Goal: Task Accomplishment & Management: Use online tool/utility

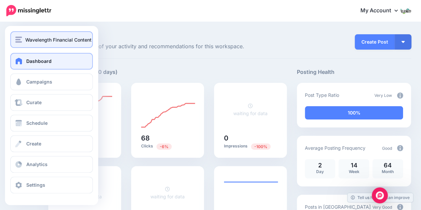
click at [20, 38] on img "button" at bounding box center [18, 40] width 7 height 6
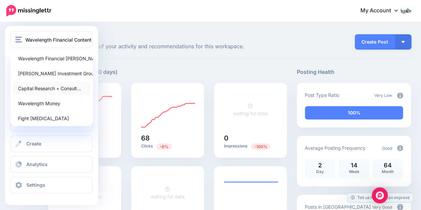
click at [47, 84] on link "Capital Research + Consult…" at bounding box center [51, 88] width 77 height 13
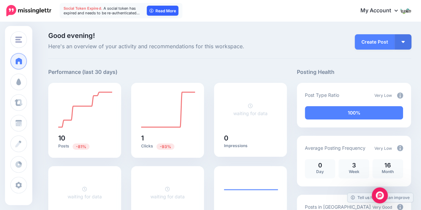
click at [167, 6] on link "Read More" at bounding box center [163, 11] width 32 height 10
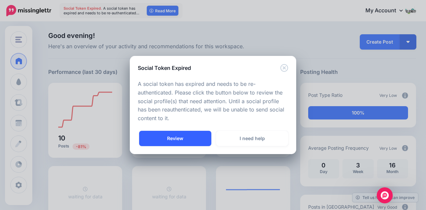
click at [183, 140] on link "Review" at bounding box center [175, 138] width 72 height 15
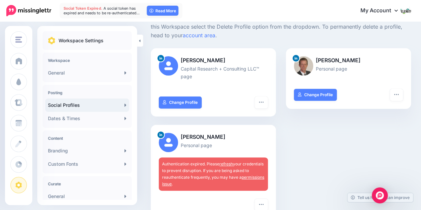
scroll to position [105, 0]
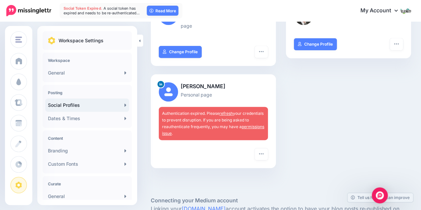
click at [226, 112] on link "refresh" at bounding box center [226, 113] width 14 height 5
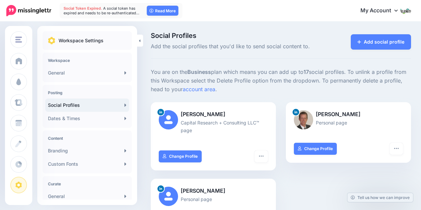
scroll to position [105, 0]
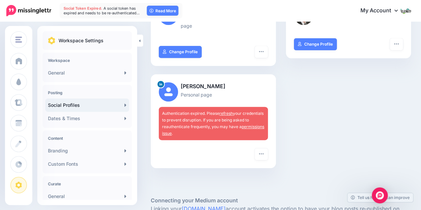
click at [226, 113] on link "refresh" at bounding box center [226, 113] width 14 height 5
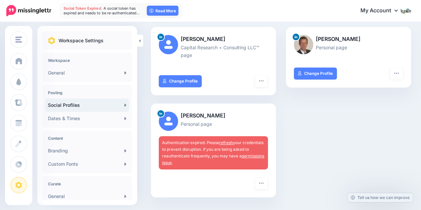
scroll to position [89, 0]
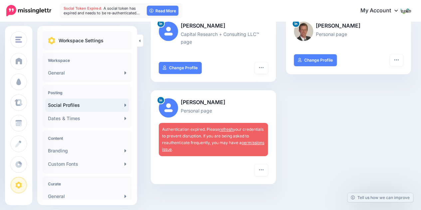
click at [226, 127] on link "refresh" at bounding box center [226, 129] width 14 height 5
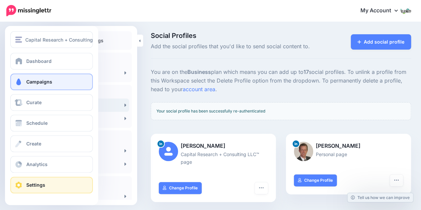
click at [49, 84] on span "Campaigns" at bounding box center [39, 82] width 26 height 6
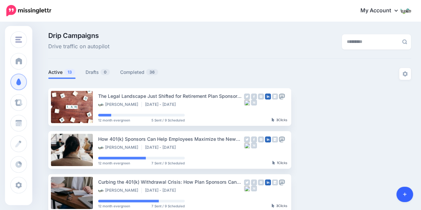
click at [405, 194] on icon at bounding box center [405, 195] width 4 height 4
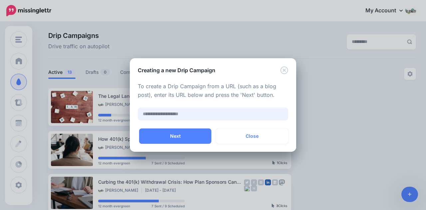
paste input "**********"
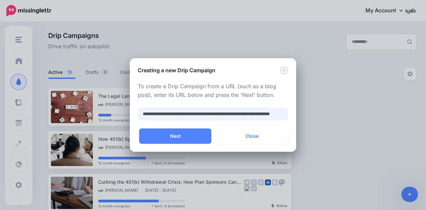
scroll to position [0, 36]
type input "**********"
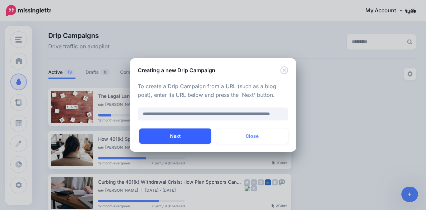
scroll to position [0, 0]
click at [167, 136] on button "Next" at bounding box center [175, 136] width 72 height 15
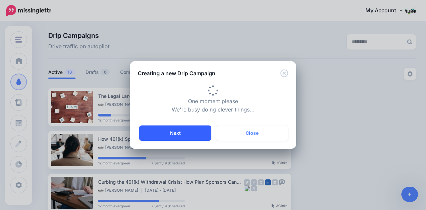
type input "**********"
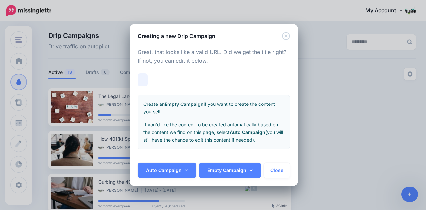
scroll to position [0, 52]
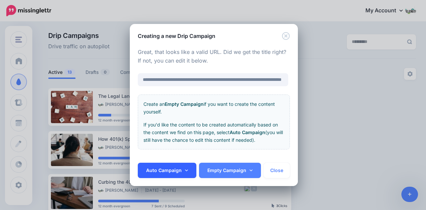
click at [183, 170] on link "Auto Campaign" at bounding box center [167, 170] width 59 height 15
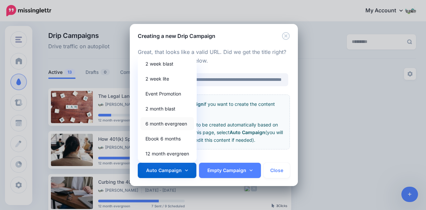
click at [181, 129] on link "6 month evergreen" at bounding box center [168, 123] width 54 height 13
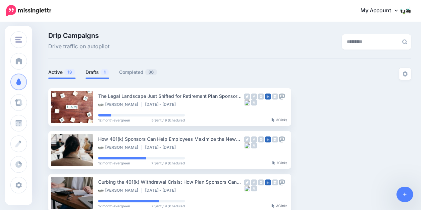
click at [95, 69] on link "Drafts 1" at bounding box center [98, 72] width 24 height 8
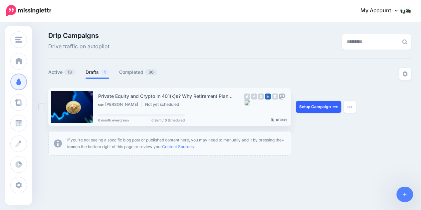
click at [328, 106] on link "Setup Campaign" at bounding box center [318, 107] width 45 height 12
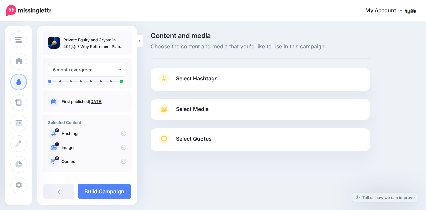
click at [225, 78] on link "Select Hashtags" at bounding box center [260, 81] width 206 height 17
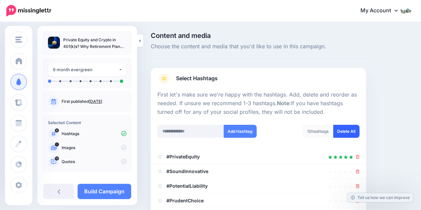
click at [353, 131] on link "Delete All" at bounding box center [346, 131] width 26 height 13
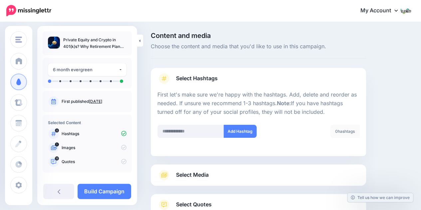
scroll to position [50, 0]
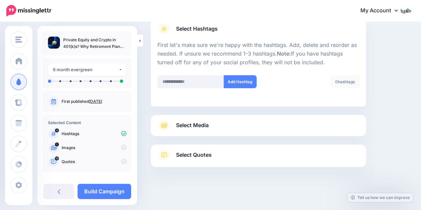
click at [238, 121] on link "Select Media" at bounding box center [258, 125] width 202 height 11
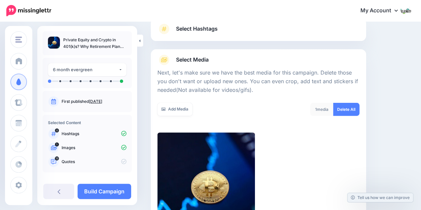
scroll to position [158, 0]
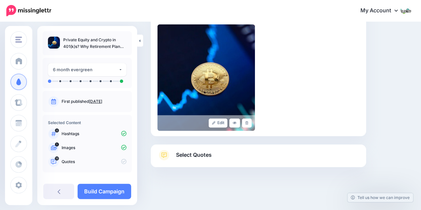
click at [197, 157] on span "Select Quotes" at bounding box center [194, 154] width 36 height 9
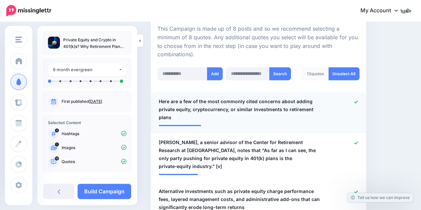
click at [257, 98] on span "Here are a few of the most commonly cited concerns about adding private equity,…" at bounding box center [241, 110] width 164 height 24
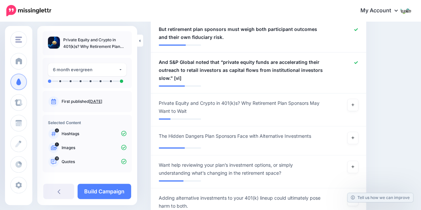
scroll to position [675, 0]
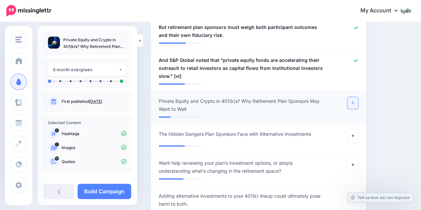
click at [356, 97] on link at bounding box center [353, 103] width 11 height 12
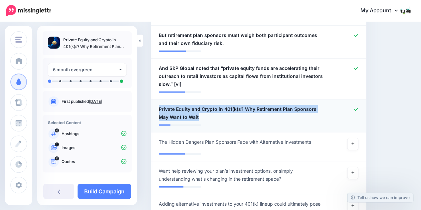
drag, startPoint x: 157, startPoint y: 81, endPoint x: 222, endPoint y: 92, distance: 65.9
click at [222, 105] on div "**********" at bounding box center [241, 113] width 174 height 16
copy span "Private Equity and Crypto in 401(k)s? Why Retirement Plan Sponsors May Want to …"
click at [355, 138] on link at bounding box center [353, 144] width 11 height 12
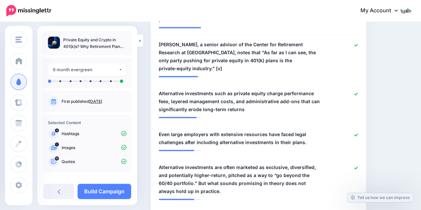
scroll to position [158, 0]
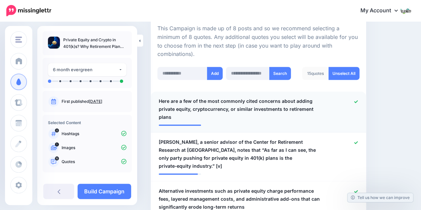
click at [293, 97] on span "Here are a few of the most commonly cited concerns about adding private equity,…" at bounding box center [241, 109] width 164 height 24
click at [358, 100] on icon at bounding box center [356, 102] width 4 height 4
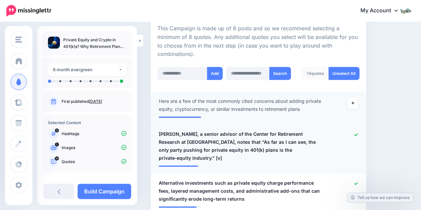
click at [358, 133] on icon at bounding box center [356, 135] width 4 height 4
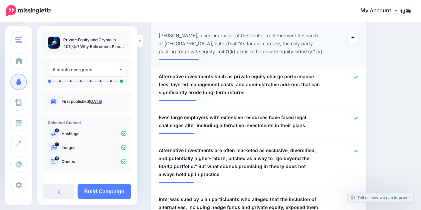
scroll to position [264, 0]
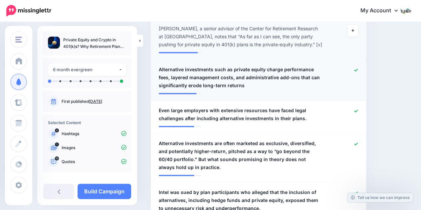
click at [358, 66] on div at bounding box center [345, 78] width 35 height 24
click at [358, 69] on icon at bounding box center [356, 70] width 4 height 3
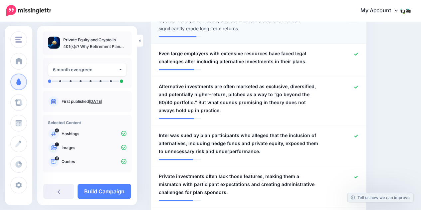
scroll to position [330, 0]
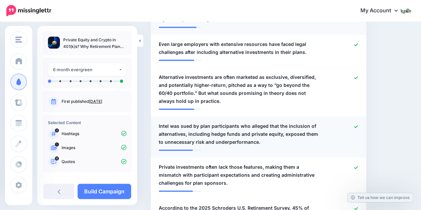
click at [358, 122] on div at bounding box center [345, 134] width 35 height 24
click at [358, 125] on icon at bounding box center [356, 127] width 4 height 4
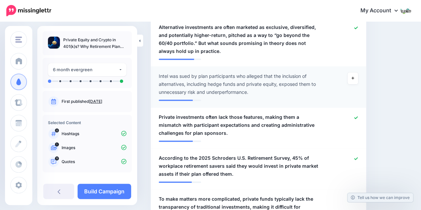
scroll to position [385, 0]
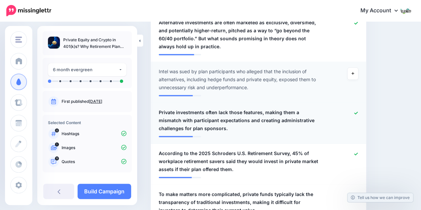
click at [242, 109] on span "Private investments often lack those features, making them a mismatch with part…" at bounding box center [241, 121] width 164 height 24
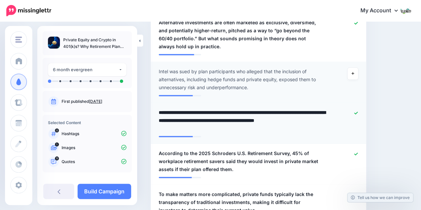
click at [231, 109] on textarea "**********" at bounding box center [243, 121] width 168 height 24
type textarea "**********"
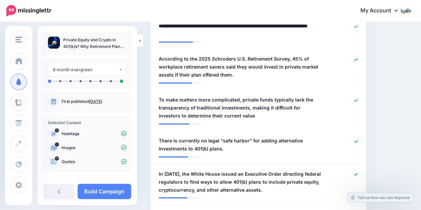
scroll to position [473, 0]
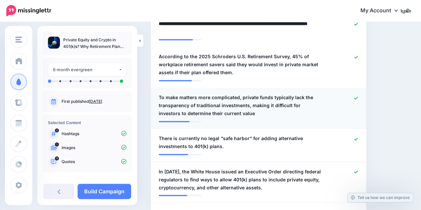
click at [241, 100] on span "To make matters more complicated, private funds typically lack the transparency…" at bounding box center [241, 106] width 164 height 24
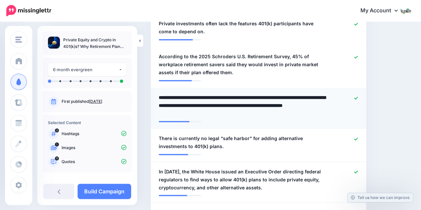
drag, startPoint x: 246, startPoint y: 97, endPoint x: 260, endPoint y: 108, distance: 17.6
click at [260, 108] on textarea "**********" at bounding box center [243, 106] width 168 height 24
type textarea "**********"
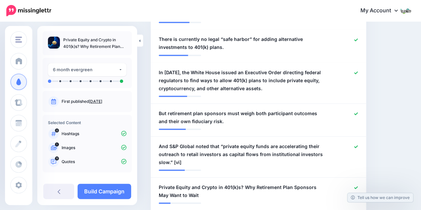
scroll to position [567, 0]
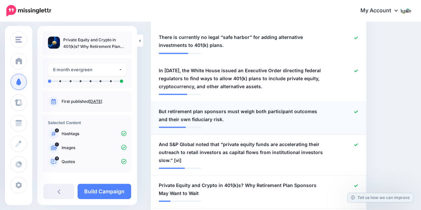
click at [217, 107] on span "But retirement plan sponsors must weigh both participant outcomes and their own…" at bounding box center [241, 115] width 164 height 16
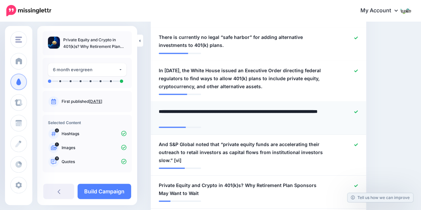
drag, startPoint x: 170, startPoint y: 101, endPoint x: 151, endPoint y: 103, distance: 18.7
click at [151, 103] on li "**********" at bounding box center [258, 118] width 215 height 33
click at [232, 111] on textarea "**********" at bounding box center [243, 115] width 168 height 16
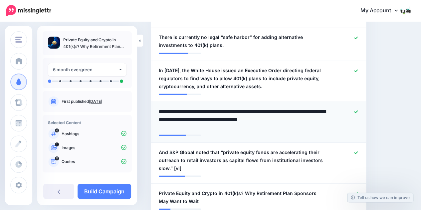
type textarea "**********"
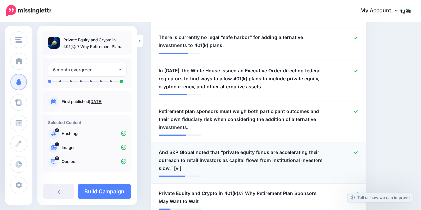
click at [251, 148] on span "And S&P Global noted that “private equity funds are accelerating their outreach…" at bounding box center [241, 160] width 164 height 24
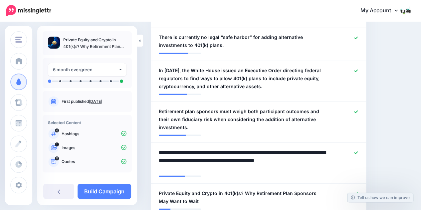
drag, startPoint x: 169, startPoint y: 141, endPoint x: 150, endPoint y: 141, distance: 19.6
click at [191, 159] on textarea "**********" at bounding box center [243, 160] width 168 height 24
type textarea "**********"
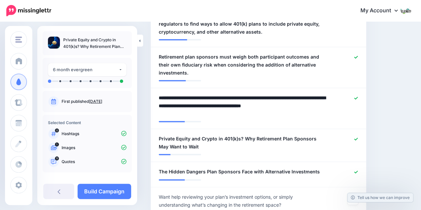
scroll to position [623, 0]
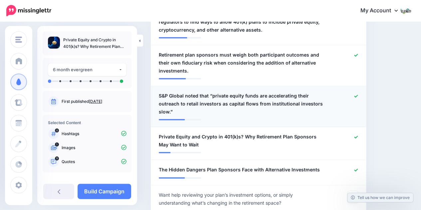
click at [358, 94] on icon at bounding box center [356, 96] width 4 height 4
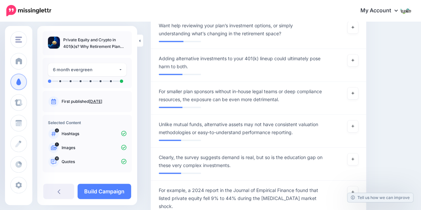
scroll to position [787, 0]
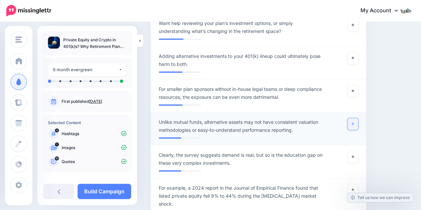
click at [354, 118] on link at bounding box center [353, 124] width 11 height 12
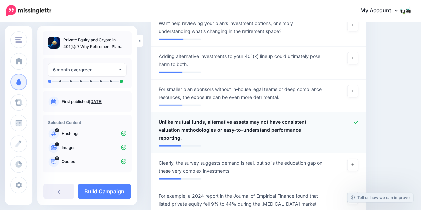
click at [208, 113] on li "**********" at bounding box center [258, 133] width 215 height 41
click at [204, 118] on span "Unlike mutual funds, alternative assets may not have consistent valuation metho…" at bounding box center [241, 130] width 164 height 24
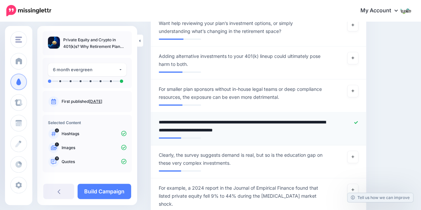
click at [202, 118] on textarea "**********" at bounding box center [243, 126] width 168 height 16
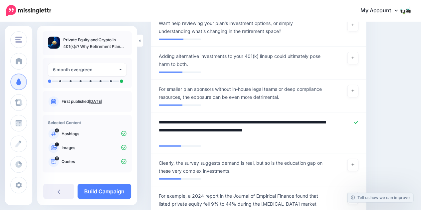
type textarea "**********"
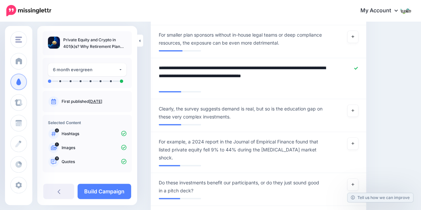
scroll to position [862, 0]
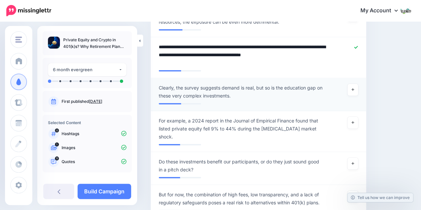
click at [260, 84] on span "Clearly, the survey suggests demand is real, but so is the education gap on the…" at bounding box center [241, 92] width 164 height 16
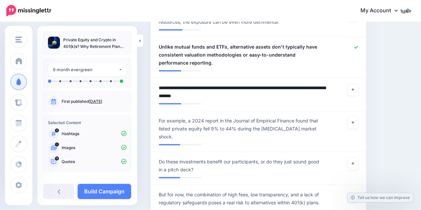
drag, startPoint x: 187, startPoint y: 79, endPoint x: 150, endPoint y: 79, distance: 37.0
click at [150, 79] on div "Content and media Choose the content and media that you'd like to use in this c…" at bounding box center [258, 189] width 225 height 2039
type textarea "**********"
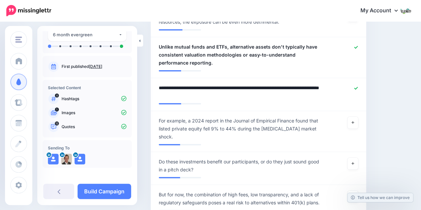
scroll to position [35, 0]
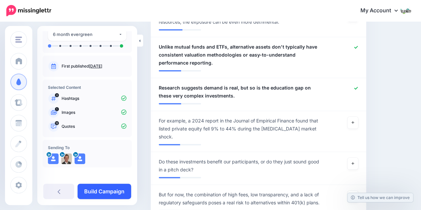
click at [112, 190] on link "Build Campaign" at bounding box center [105, 191] width 54 height 15
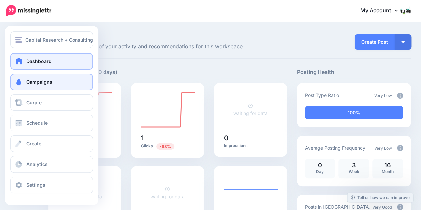
click at [22, 81] on span at bounding box center [18, 82] width 9 height 7
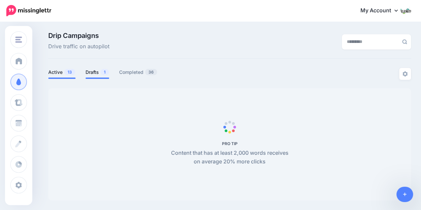
click at [89, 71] on link "Drafts 1" at bounding box center [98, 72] width 24 height 8
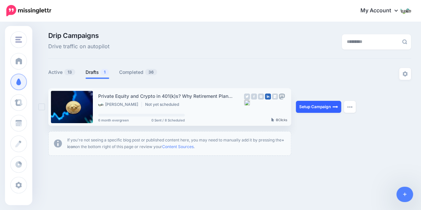
click at [320, 104] on link "Setup Campaign" at bounding box center [318, 107] width 45 height 12
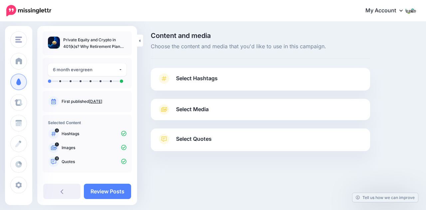
click at [224, 77] on link "Select Hashtags" at bounding box center [260, 81] width 206 height 17
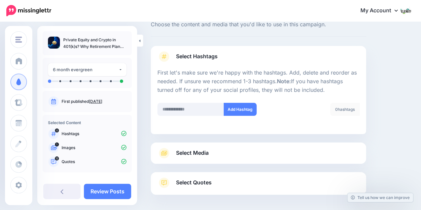
scroll to position [50, 0]
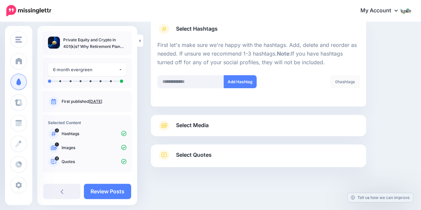
click at [209, 162] on link "Select Quotes" at bounding box center [258, 158] width 202 height 17
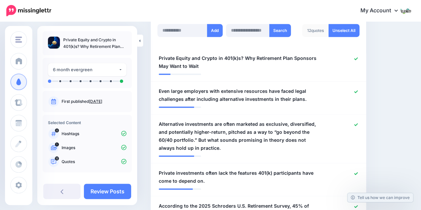
scroll to position [210, 0]
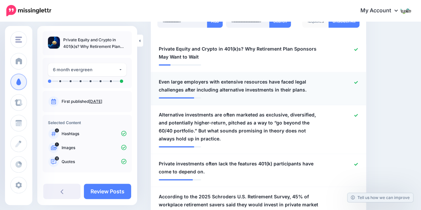
click at [192, 78] on span "Even large employers with extensive resources have faced legal challenges after…" at bounding box center [241, 86] width 164 height 16
click at [363, 78] on div at bounding box center [345, 86] width 35 height 16
click at [358, 81] on icon at bounding box center [356, 83] width 4 height 4
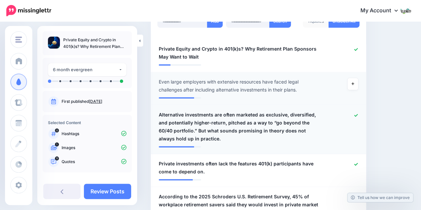
click at [231, 115] on span "Alternative investments are often marketed as exclusive, diversified, and poten…" at bounding box center [241, 127] width 164 height 32
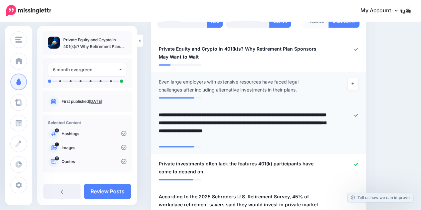
drag, startPoint x: 213, startPoint y: 113, endPoint x: 221, endPoint y: 133, distance: 21.7
click at [221, 133] on textarea "**********" at bounding box center [243, 127] width 168 height 32
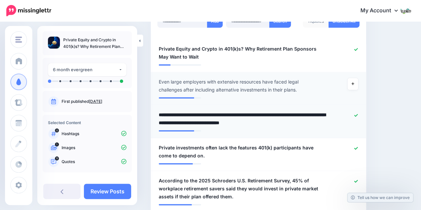
type textarea "**********"
click at [265, 150] on span "Private investments often lack the features 401(k) participants have come to de…" at bounding box center [241, 152] width 164 height 16
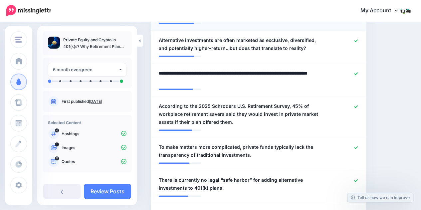
scroll to position [310, 0]
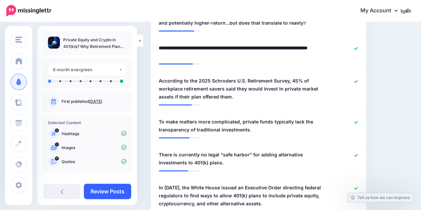
click at [119, 189] on link "Review Posts" at bounding box center [107, 191] width 47 height 15
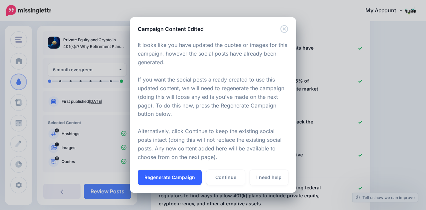
click at [171, 182] on button "Regenerate Campaign" at bounding box center [170, 177] width 64 height 15
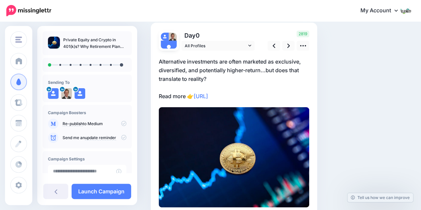
scroll to position [47, 0]
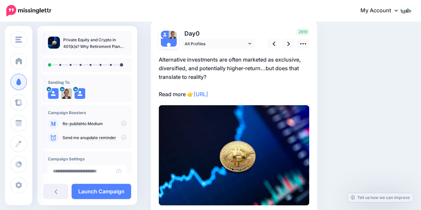
click at [190, 77] on p "Alternative investments are often marketed as exclusive, diversified, and poten…" at bounding box center [234, 76] width 150 height 43
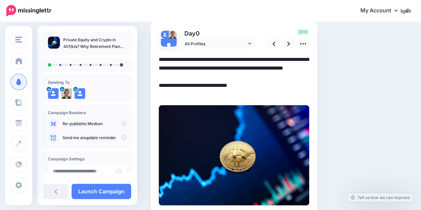
scroll to position [0, 0]
click at [189, 76] on textarea "**********" at bounding box center [234, 76] width 150 height 43
click at [288, 45] on icon at bounding box center [288, 43] width 3 height 7
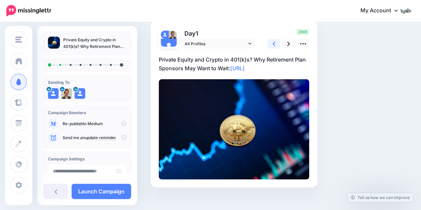
click at [274, 42] on icon at bounding box center [274, 44] width 3 height 4
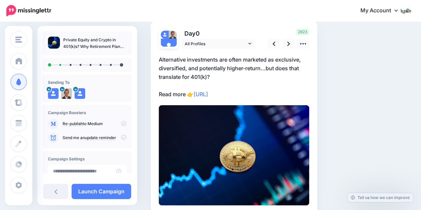
click at [204, 76] on p "Alternative investments are often marketed as exclusive, diversified, and poten…" at bounding box center [234, 76] width 150 height 43
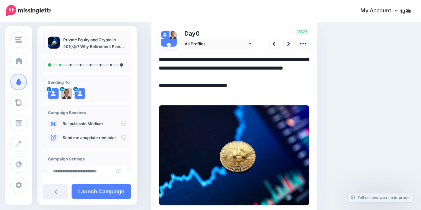
click at [207, 77] on textarea "**********" at bounding box center [234, 76] width 150 height 43
click at [288, 41] on icon at bounding box center [288, 43] width 3 height 7
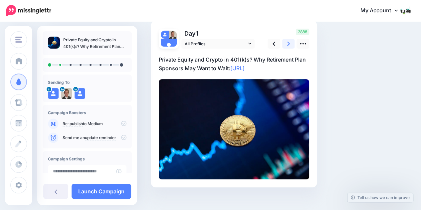
click at [288, 41] on icon at bounding box center [288, 43] width 3 height 7
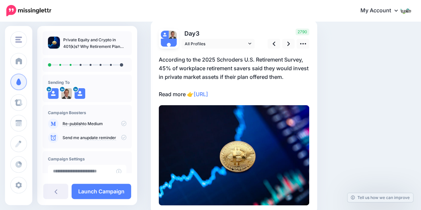
click at [292, 73] on p "According to the 2025 Schroders U.S. Retirement Survey, 45% of workplace retire…" at bounding box center [234, 76] width 150 height 43
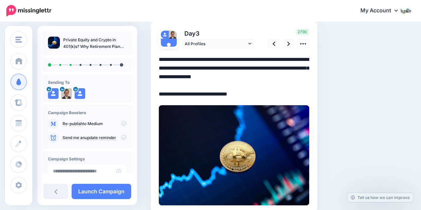
click at [291, 76] on textarea "**********" at bounding box center [234, 76] width 150 height 43
click at [290, 43] on link at bounding box center [288, 44] width 13 height 10
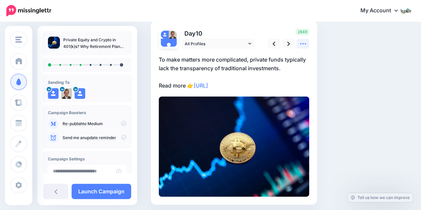
click at [302, 45] on icon at bounding box center [303, 43] width 7 height 7
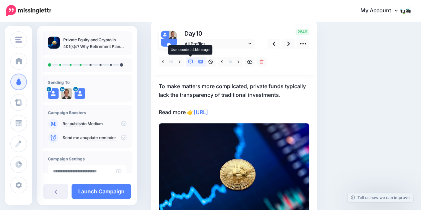
click at [191, 60] on icon at bounding box center [190, 62] width 5 height 5
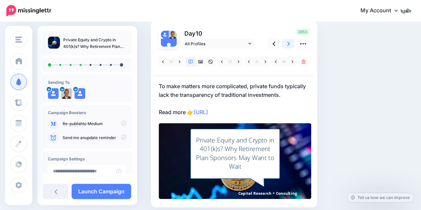
click at [284, 46] on link at bounding box center [288, 44] width 13 height 10
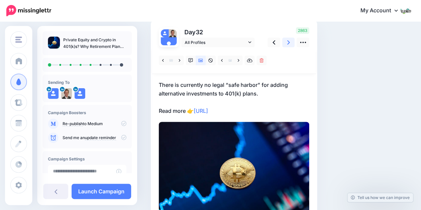
scroll to position [46, 0]
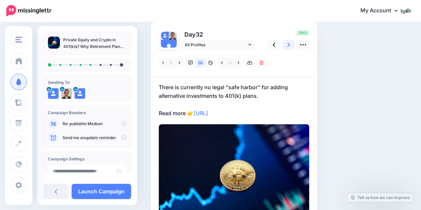
click at [290, 45] on icon at bounding box center [288, 44] width 3 height 7
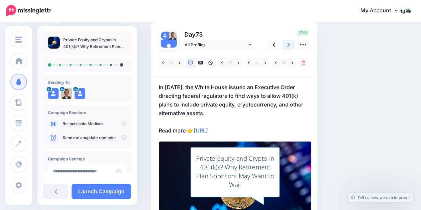
click at [290, 45] on icon at bounding box center [288, 44] width 3 height 7
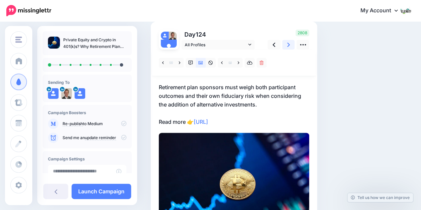
click at [290, 45] on icon at bounding box center [288, 44] width 3 height 7
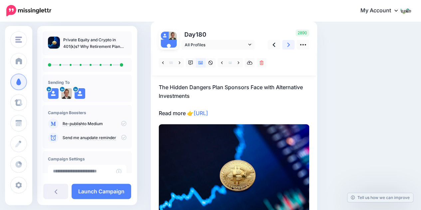
click at [290, 45] on icon at bounding box center [288, 44] width 3 height 7
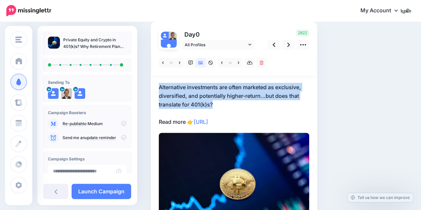
drag, startPoint x: 159, startPoint y: 80, endPoint x: 221, endPoint y: 108, distance: 68.5
click at [221, 108] on div "Combined Shape" at bounding box center [234, 141] width 150 height 183
copy p "Alternative investments are often marketed as exclusive, diversified, and poten…"
click at [277, 100] on p "Alternative investments are often marketed as exclusive, diversified, and poten…" at bounding box center [234, 104] width 150 height 43
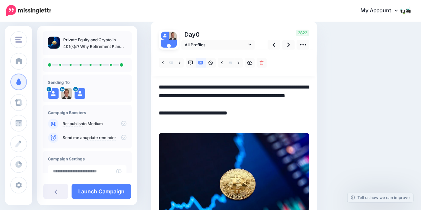
click at [277, 95] on textarea "**********" at bounding box center [234, 104] width 150 height 43
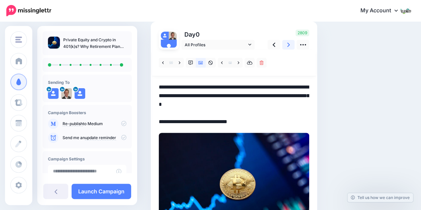
type textarea "**********"
click at [287, 46] on link at bounding box center [288, 45] width 13 height 10
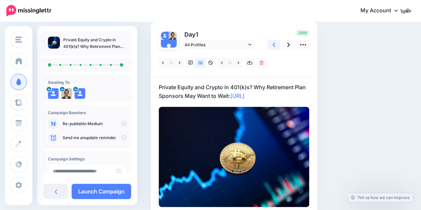
click at [277, 45] on link at bounding box center [274, 45] width 13 height 10
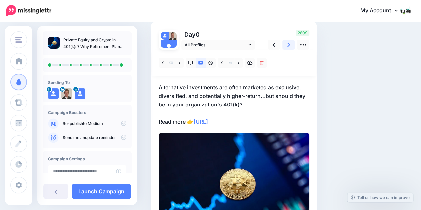
click at [288, 49] on link at bounding box center [288, 45] width 13 height 10
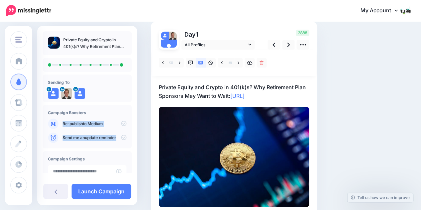
drag, startPoint x: 133, startPoint y: 113, endPoint x: 134, endPoint y: 145, distance: 32.3
click at [134, 145] on div "Private Equity and Crypto in 401(k)s? Why Retirement Plan Sponsors May Want to …" at bounding box center [87, 102] width 100 height 142
click at [105, 190] on link "Launch Campaign" at bounding box center [102, 191] width 60 height 15
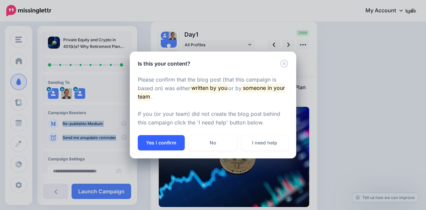
click at [167, 145] on button "Yes I confirm" at bounding box center [161, 142] width 47 height 15
